Goal: Task Accomplishment & Management: Use online tool/utility

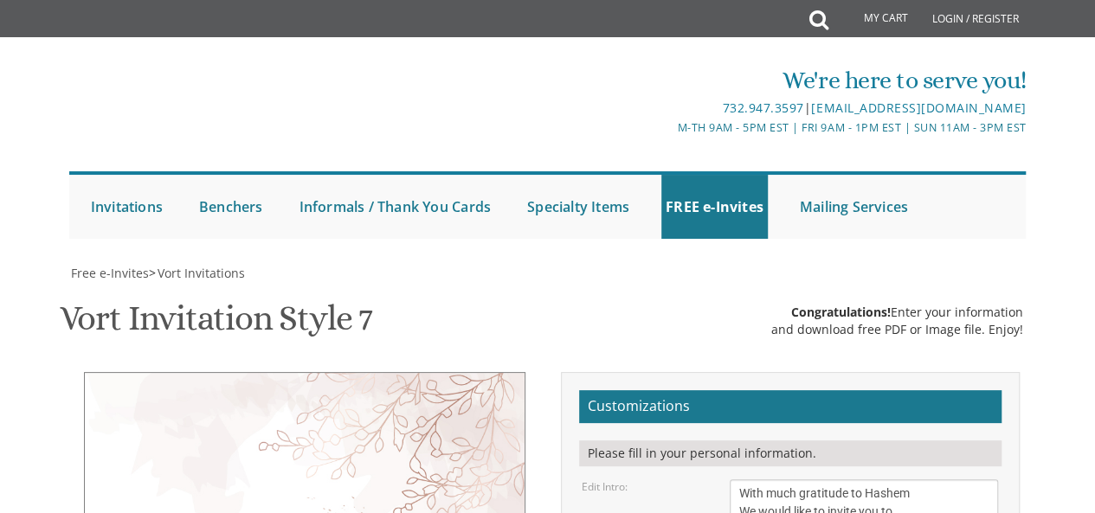
click at [814, 479] on textarea "With much gratitude to Hashem We would like to invite you to The vort of our de…" at bounding box center [863, 511] width 269 height 65
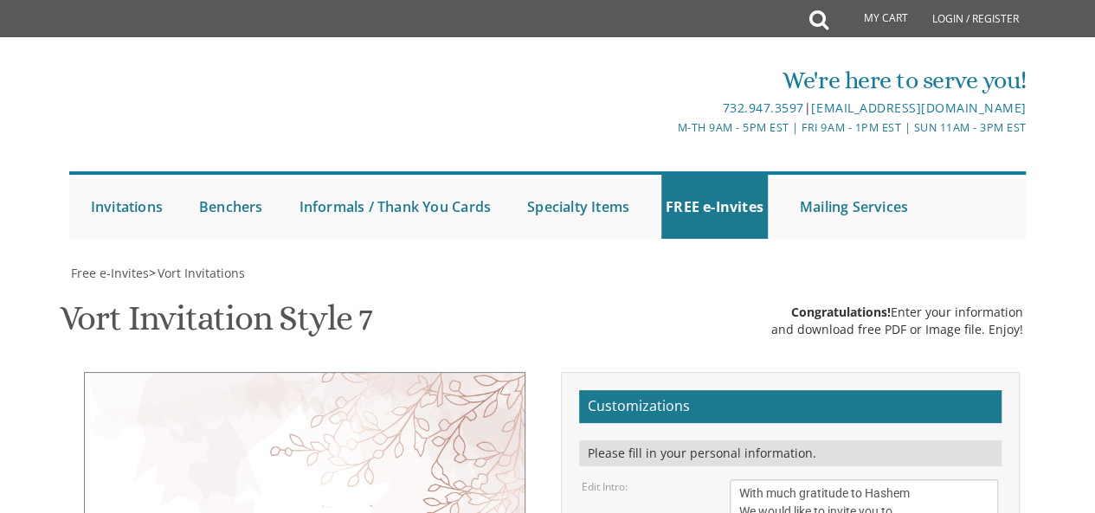
select select "40px"
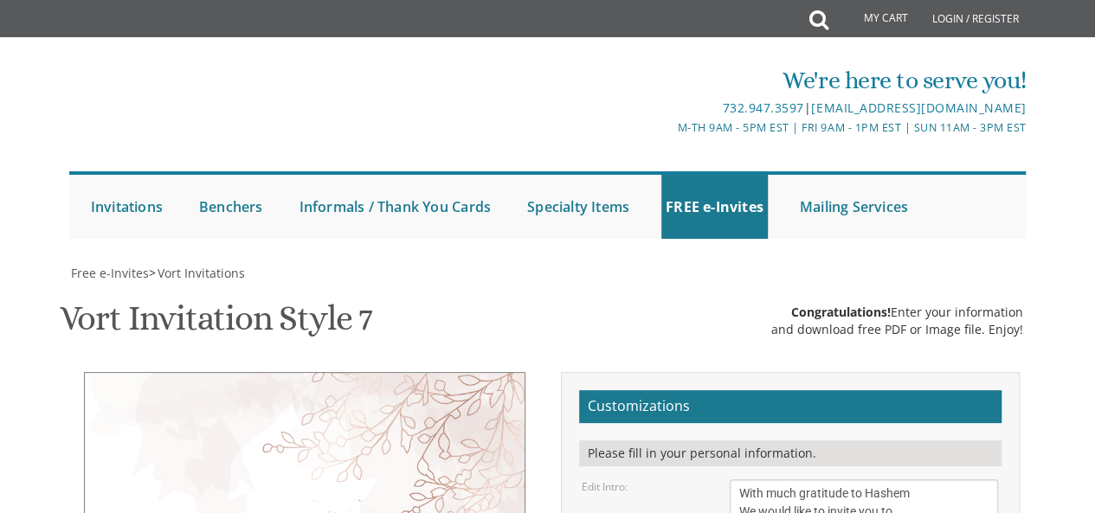
drag, startPoint x: 992, startPoint y: 222, endPoint x: 984, endPoint y: 257, distance: 36.3
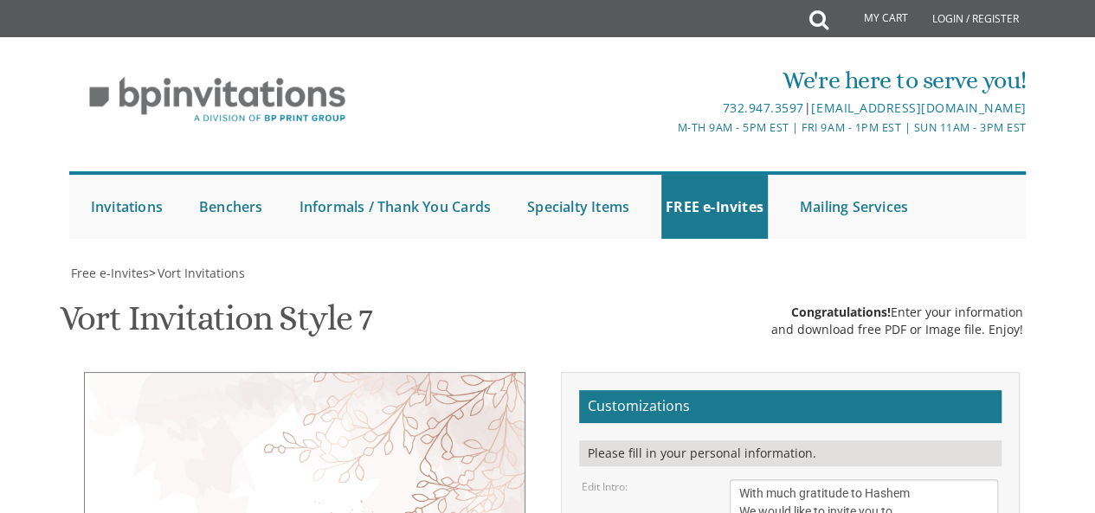
type textarea "[DATE] night, Parshas Netzavim at 10 PM (ending at 10:50 pm) [STREET_ADDRESS]"
